Goal: Navigation & Orientation: Find specific page/section

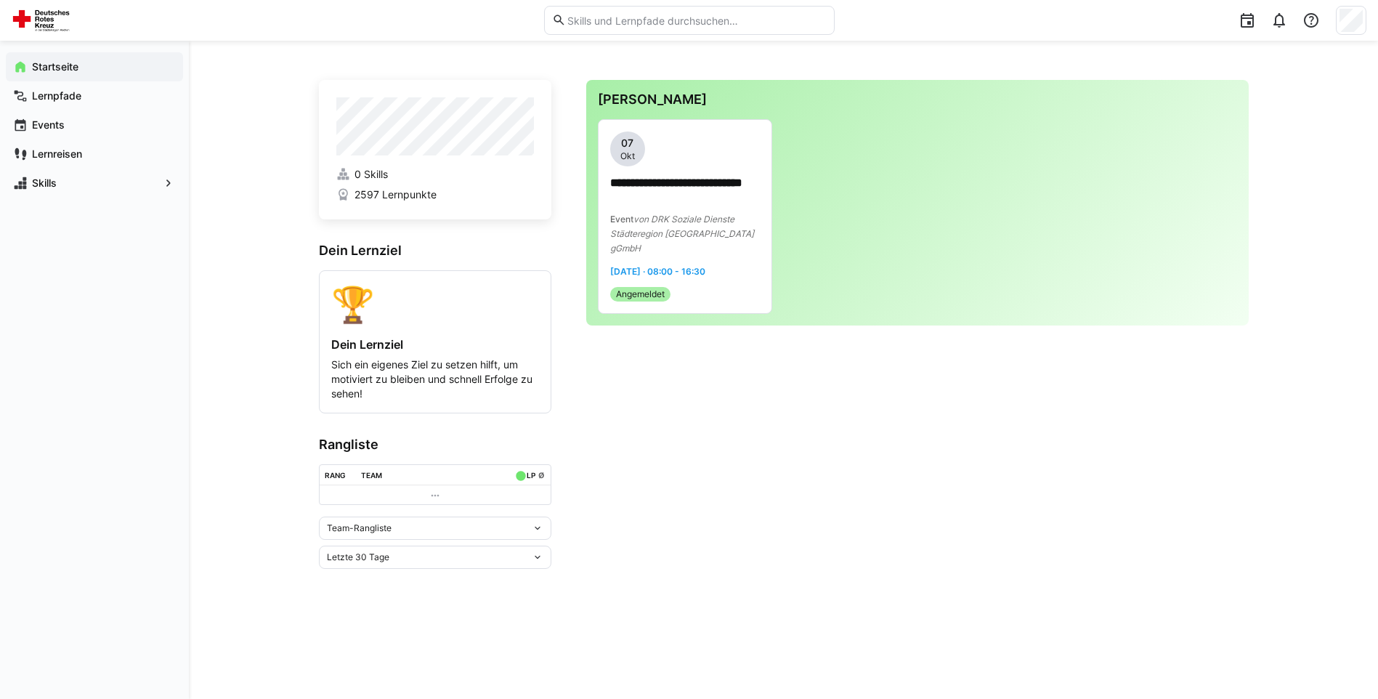
click at [385, 537] on div "Team-Rangliste" at bounding box center [435, 527] width 232 height 23
click at [397, 533] on div "Team-Rangliste" at bounding box center [429, 528] width 205 height 10
click at [399, 562] on div "Letzte 30 Tage" at bounding box center [429, 557] width 205 height 10
drag, startPoint x: 768, startPoint y: 529, endPoint x: 649, endPoint y: 491, distance: 124.9
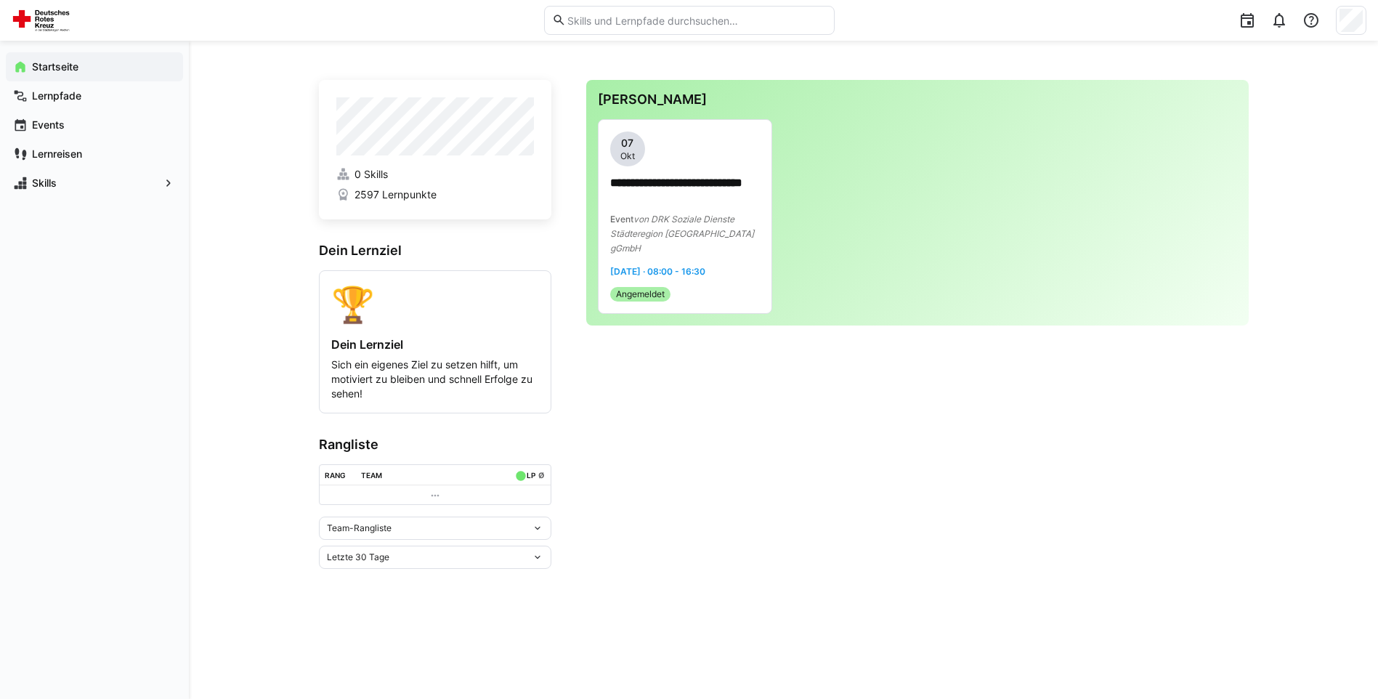
click at [768, 529] on app-home-right "**********" at bounding box center [917, 324] width 662 height 489
click at [107, 99] on span "Lernpfade" at bounding box center [103, 96] width 146 height 15
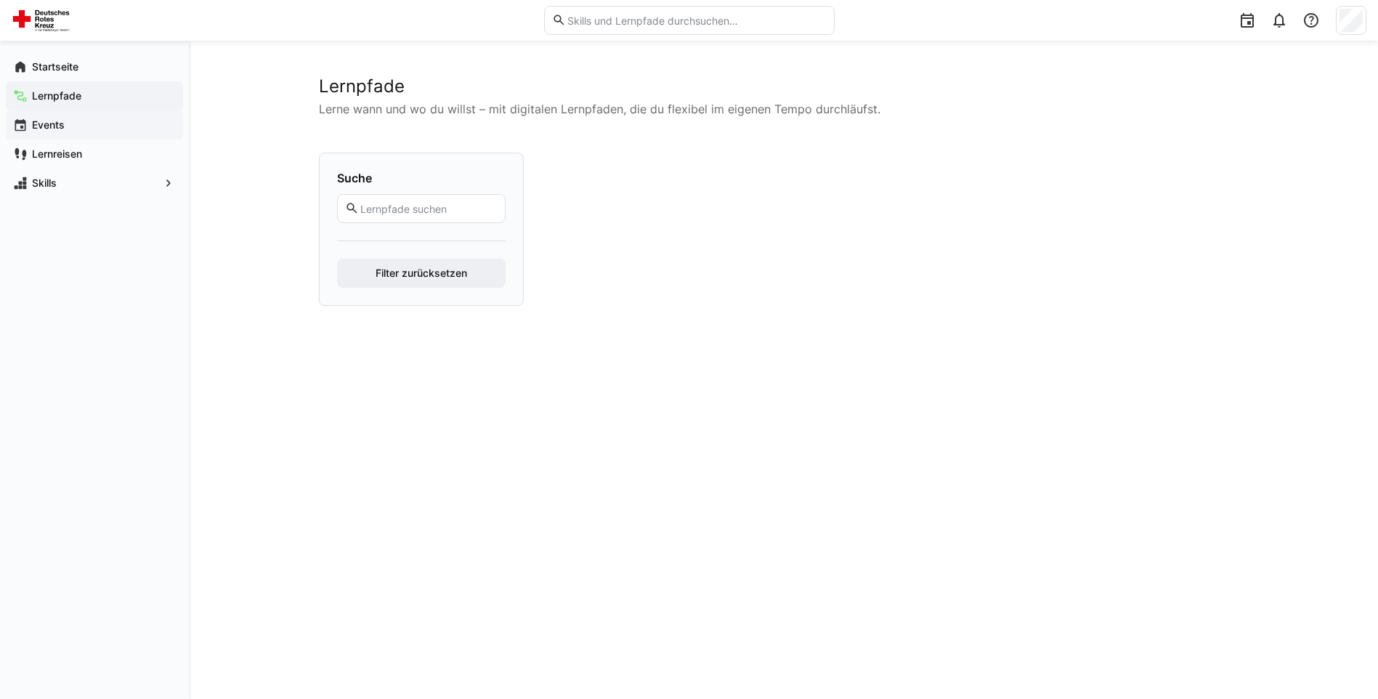
click at [102, 135] on div "Events" at bounding box center [94, 124] width 177 height 29
click at [67, 128] on span "Events" at bounding box center [103, 125] width 146 height 15
click at [0, 0] on app-navigation-label "Lernreisen" at bounding box center [0, 0] width 0 height 0
click at [0, 0] on app-navigation-label "Startseite" at bounding box center [0, 0] width 0 height 0
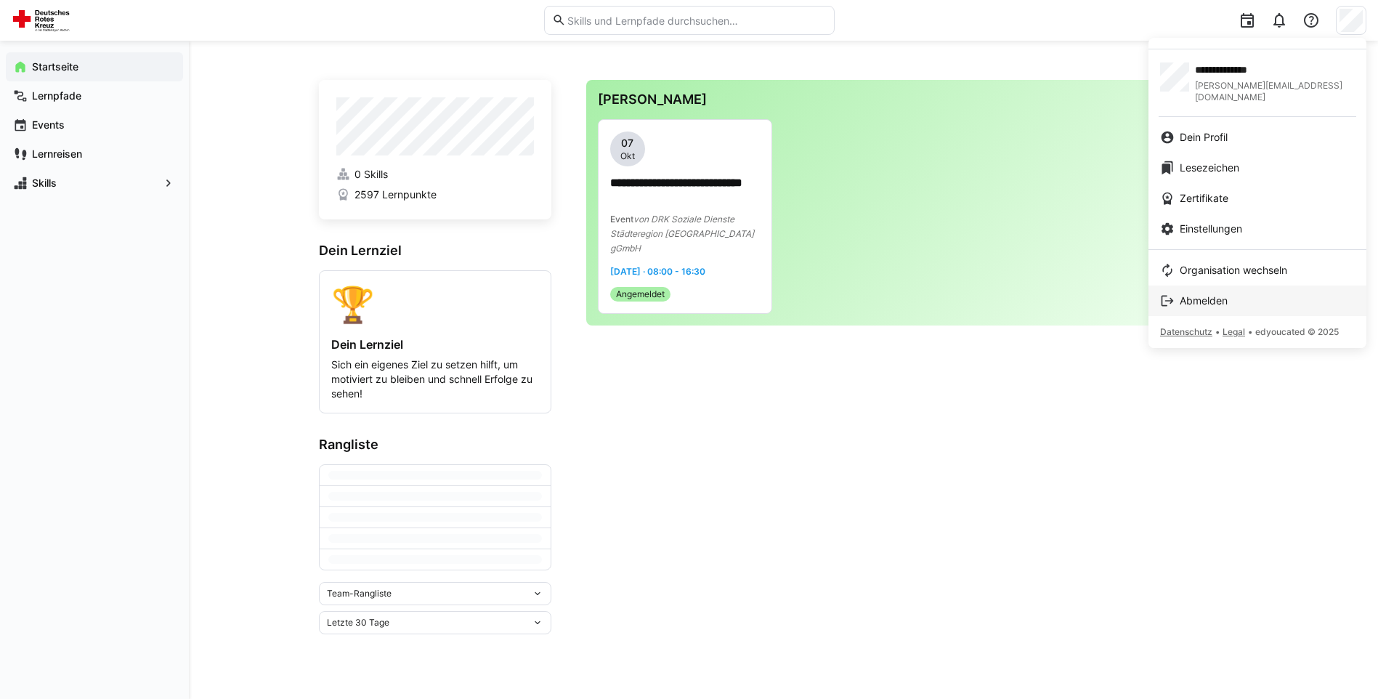
click at [1217, 293] on span "Abmelden" at bounding box center [1203, 300] width 48 height 15
